Goal: Find specific page/section: Find specific page/section

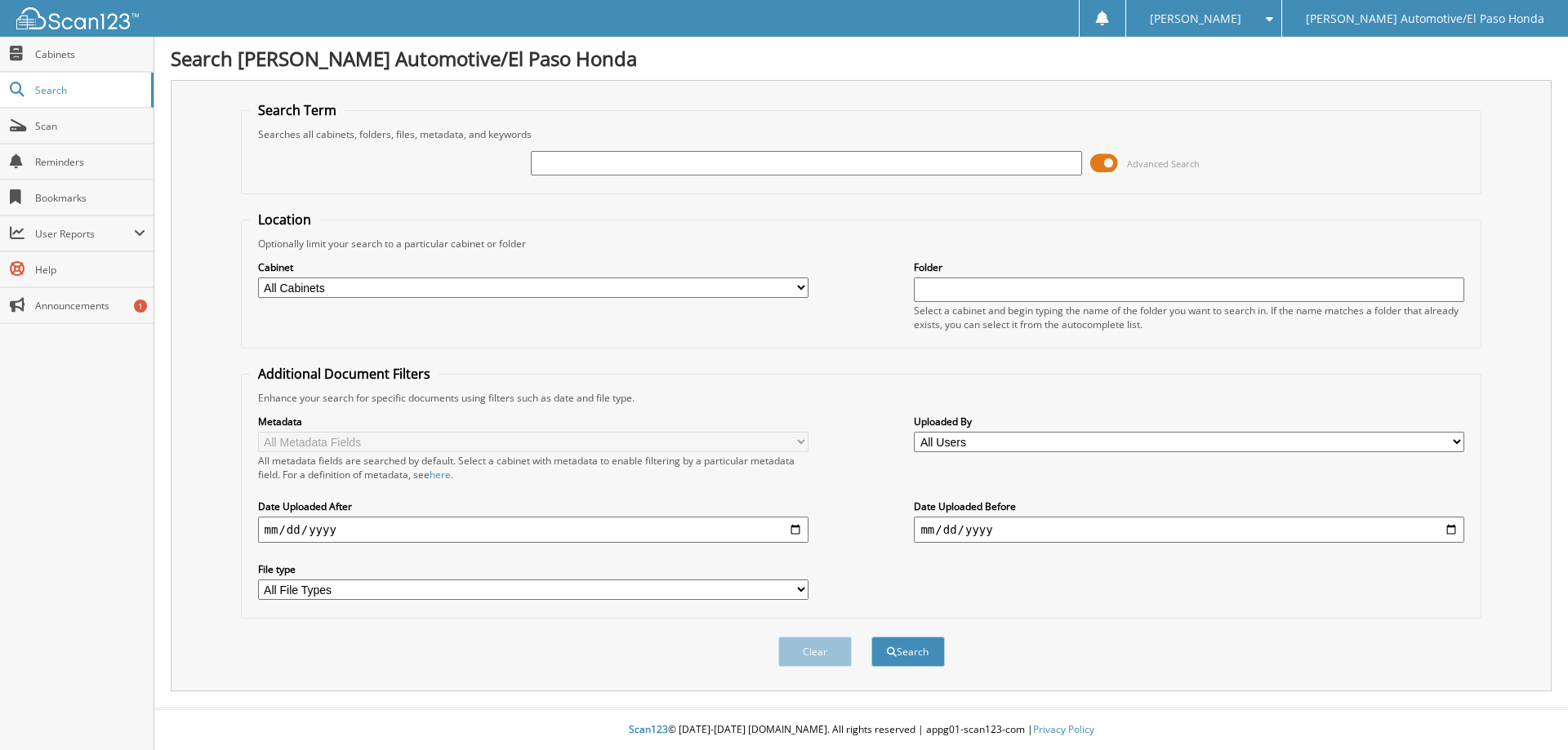
paste input "[US_VEHICLE_IDENTIFICATION_NUMBER]"
drag, startPoint x: 699, startPoint y: 157, endPoint x: 304, endPoint y: 202, distance: 397.6
click at [305, 203] on form "Search Term Searches all cabinets, folders, files, metadata, and keywords 2HGFE…" at bounding box center [861, 393] width 1241 height 583
paste input "52206A"
type input "52206A"
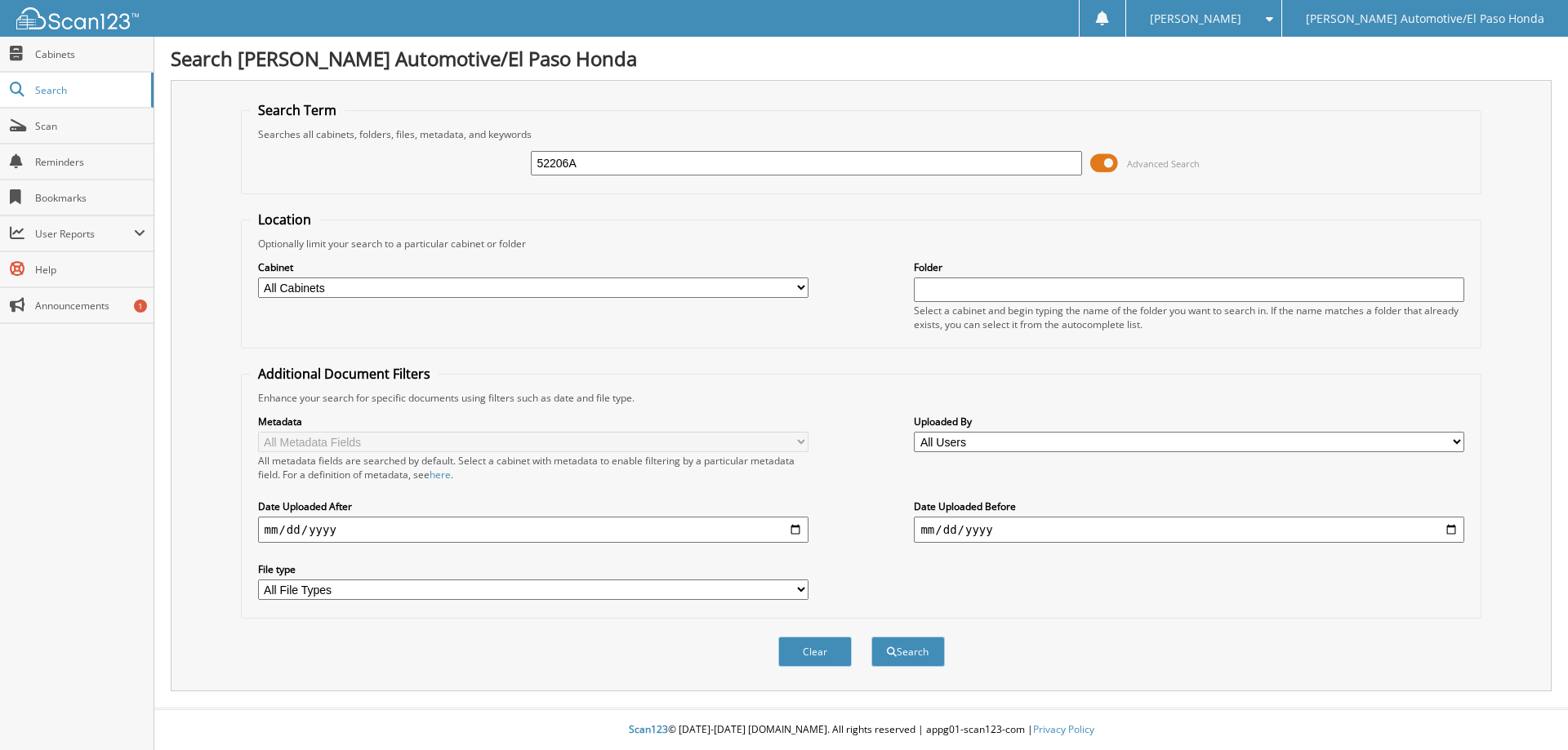
click at [871, 637] on button "Search" at bounding box center [908, 652] width 73 height 31
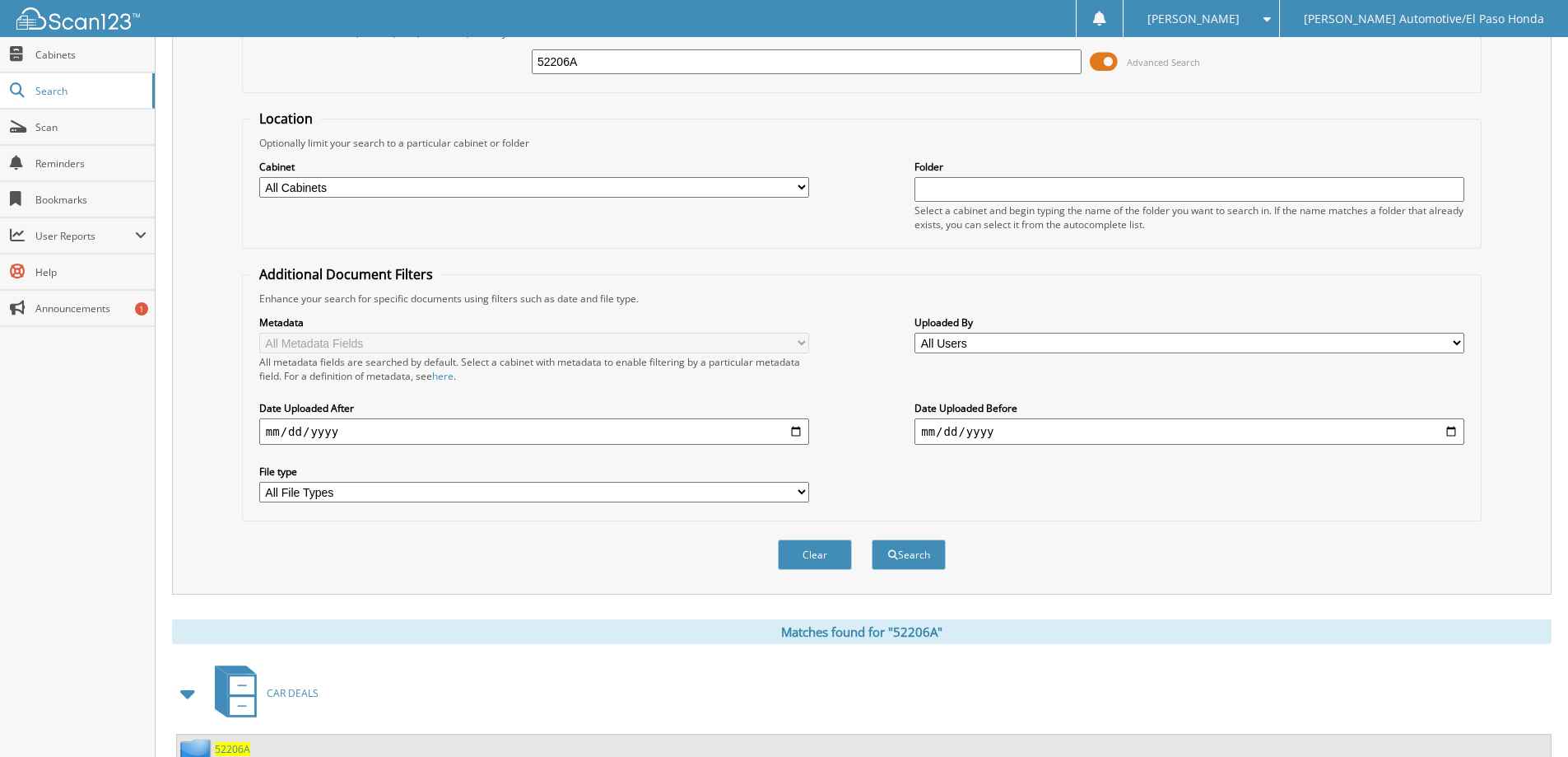
scroll to position [247, 0]
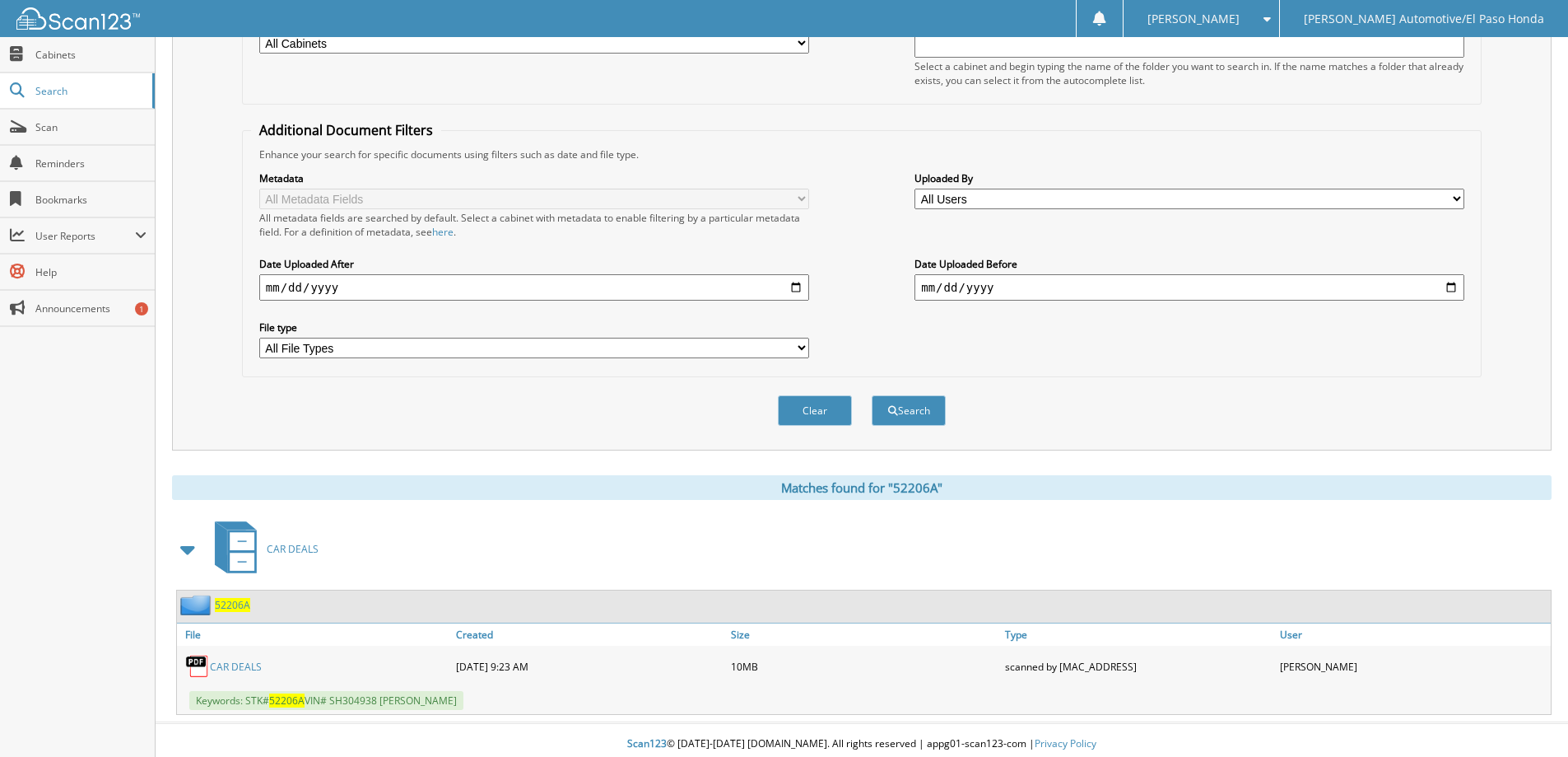
click at [249, 663] on link "CAR DEALS" at bounding box center [236, 667] width 51 height 14
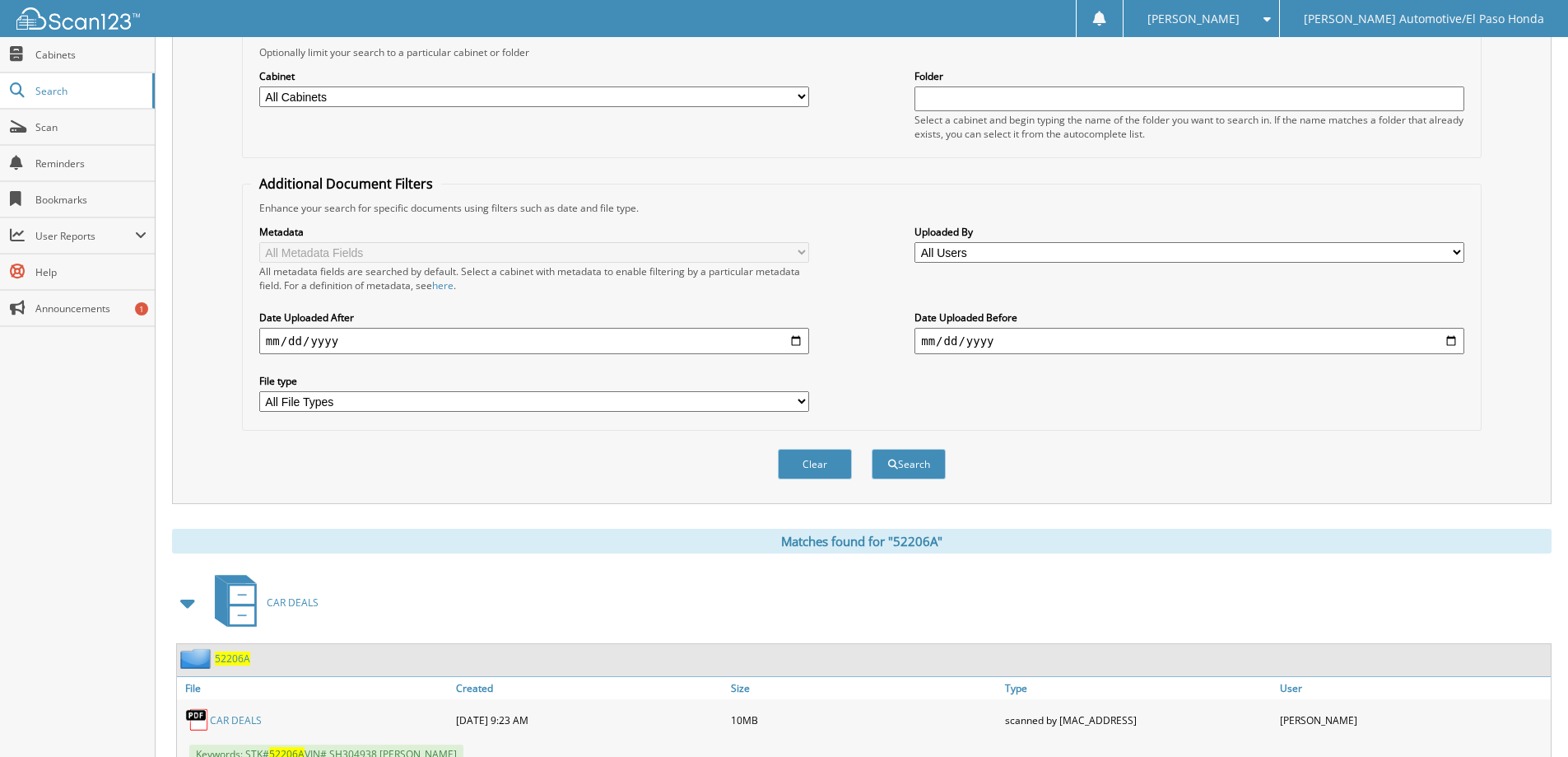
scroll to position [165, 0]
